Goal: Check status

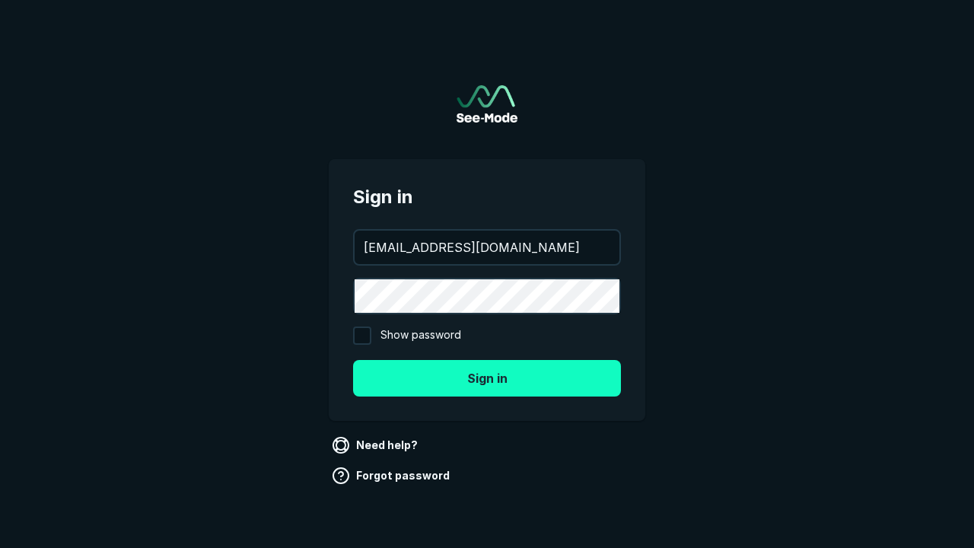
click at [487, 378] on button "Sign in" at bounding box center [487, 378] width 268 height 37
